Goal: Check status: Check status

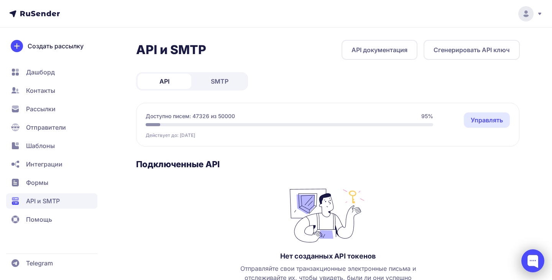
click at [529, 260] on div at bounding box center [533, 260] width 23 height 23
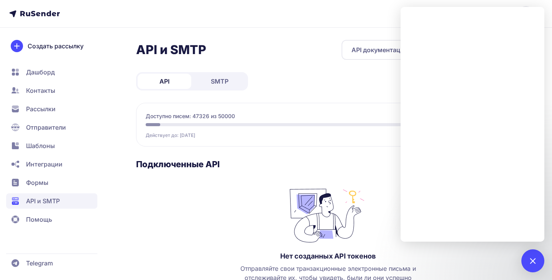
click at [248, 200] on div "Нет созданных API токенов Отправляйте свои транзакционные электронные письма и …" at bounding box center [328, 264] width 384 height 159
click at [367, 84] on div "API и SMTP API документация Сгенерировать API ключ API SMTP Доступно писем: 473…" at bounding box center [328, 201] width 384 height 322
click at [362, 84] on div "API и SMTP API документация Сгенерировать API ключ API SMTP Доступно писем: 473…" at bounding box center [328, 201] width 384 height 322
click at [539, 257] on div at bounding box center [533, 260] width 23 height 23
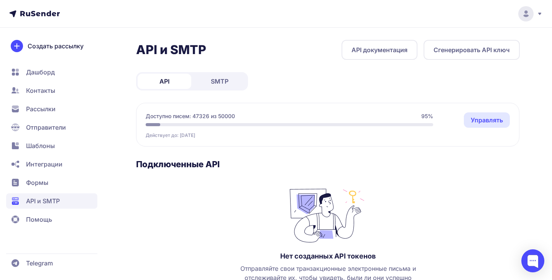
click at [223, 92] on div "API и SMTP API документация Сгенерировать API ключ API SMTP Доступно писем: 473…" at bounding box center [328, 201] width 384 height 322
click at [221, 83] on span "SMTP" at bounding box center [220, 81] width 18 height 9
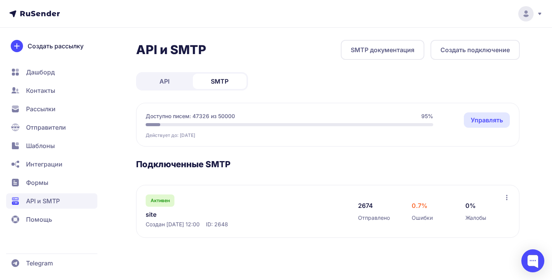
click at [511, 198] on div "Активен site Создан 20.09.2025, 12:00 ID: 2648 2674 Отправлено 0.7% Ошибки 0% Ж…" at bounding box center [328, 211] width 384 height 53
click at [506, 197] on icon at bounding box center [507, 197] width 6 height 6
click at [507, 197] on icon at bounding box center [507, 197] width 6 height 6
click at [173, 77] on link "API" at bounding box center [165, 81] width 54 height 15
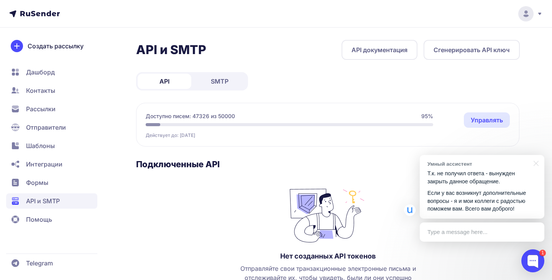
click at [477, 206] on p "Если у вас возникнут дополнительные вопросы - я и мои коллеги с радостью поможе…" at bounding box center [482, 201] width 109 height 24
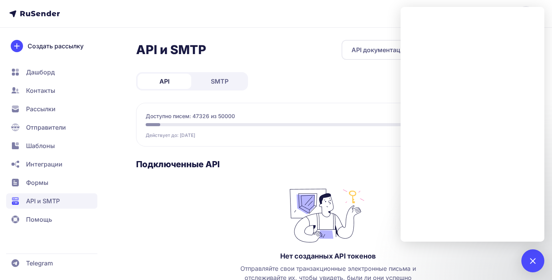
click at [326, 150] on div "API и SMTP API документация Сгенерировать API ключ API SMTP Доступно писем: 473…" at bounding box center [328, 201] width 384 height 322
click at [374, 115] on div "Доступно писем: 47326 из 50000 95%" at bounding box center [290, 116] width 288 height 8
click at [532, 259] on div at bounding box center [533, 260] width 10 height 10
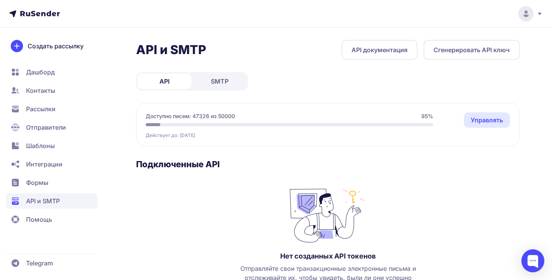
click at [425, 118] on span "95%" at bounding box center [428, 116] width 12 height 8
click at [476, 125] on link "Управлять" at bounding box center [487, 119] width 46 height 15
click at [222, 82] on span "SMTP" at bounding box center [220, 81] width 18 height 9
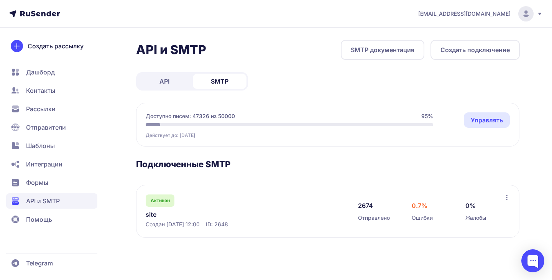
click at [277, 216] on link "site" at bounding box center [224, 214] width 157 height 9
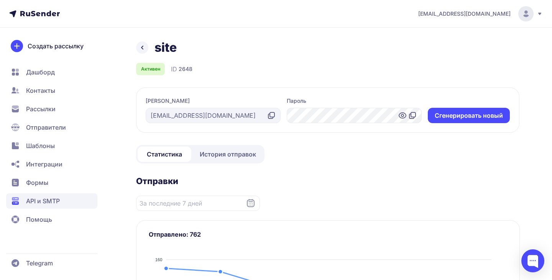
click at [233, 157] on span "История отправок" at bounding box center [228, 154] width 56 height 9
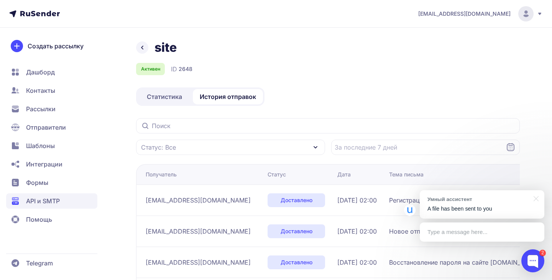
click at [473, 210] on p "A file has been sent to you" at bounding box center [482, 209] width 109 height 8
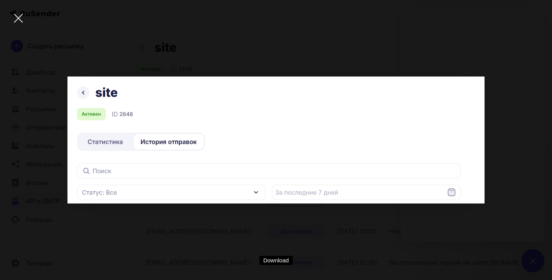
click at [16, 20] on div at bounding box center [18, 18] width 27 height 27
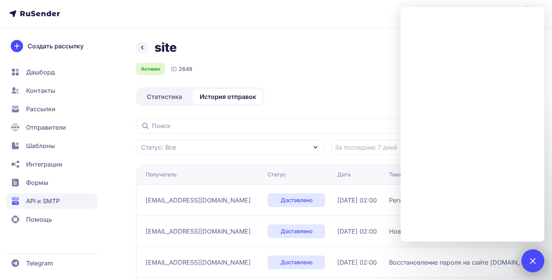
click at [529, 260] on div at bounding box center [533, 260] width 10 height 10
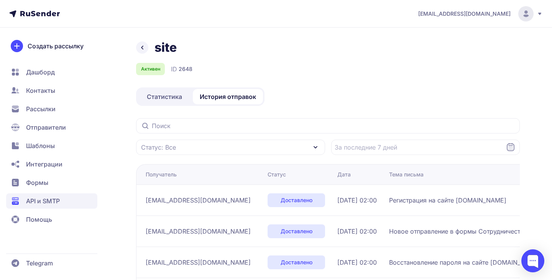
scroll to position [0, 1]
